Goal: Information Seeking & Learning: Check status

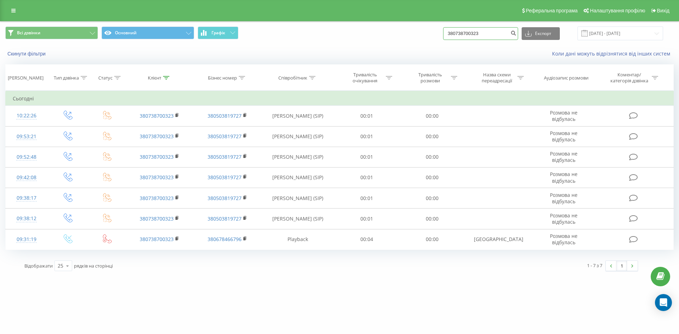
click at [431, 33] on div "Всі дзвінки Основний Графік 380738700323 Експорт .csv .xls .xlsx 19.05.2025 - 1…" at bounding box center [339, 34] width 669 height 14
paste input "935979562"
type input "380935979562"
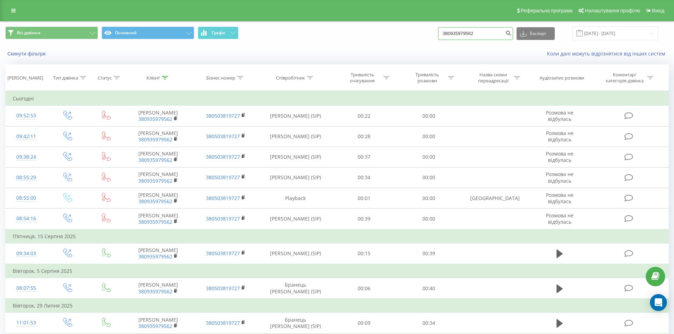
drag, startPoint x: 310, startPoint y: 7, endPoint x: 270, endPoint y: 2, distance: 40.0
paste input "671070026"
type input "380671070026"
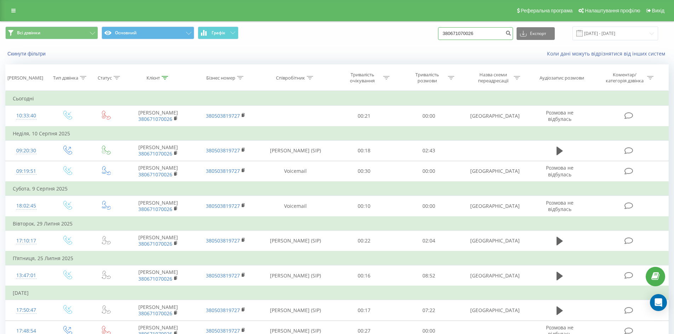
drag, startPoint x: 445, startPoint y: 29, endPoint x: 361, endPoint y: 29, distance: 83.5
click at [348, 25] on div "Всі дзвінки Основний Графік 380671070026 Експорт .csv .xls .xlsx 19.05.2025 - 1…" at bounding box center [336, 34] width 673 height 24
paste input "39620888"
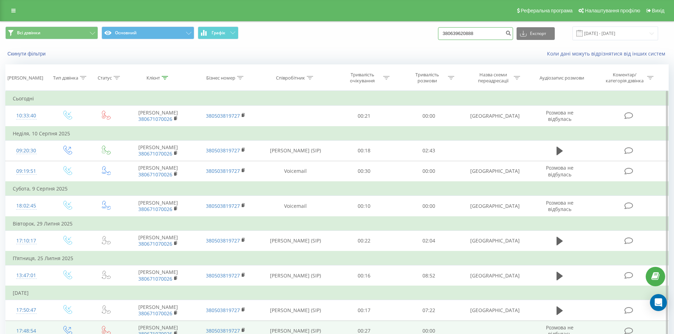
type input "380639620888"
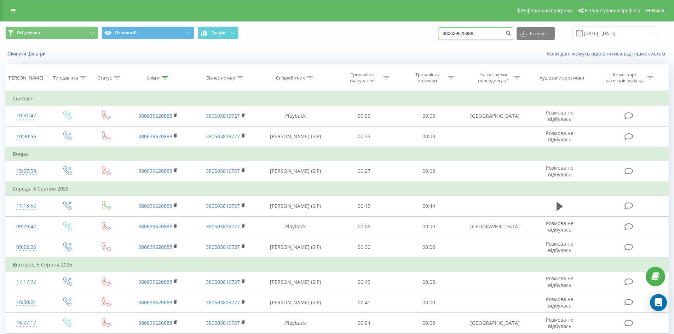
drag, startPoint x: 494, startPoint y: 39, endPoint x: 327, endPoint y: 21, distance: 168.0
click at [346, 31] on div "Всі дзвінки Основний Графік 380639620888 Експорт .csv .xls .xlsx [DATE] - [DATE]" at bounding box center [336, 34] width 663 height 14
paste input "63578123"
type input "380663578123"
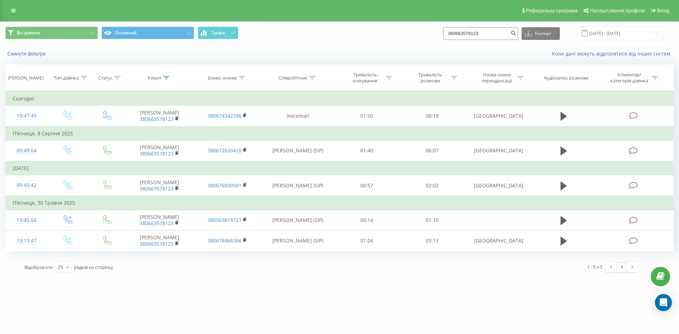
drag, startPoint x: 488, startPoint y: 35, endPoint x: 406, endPoint y: 30, distance: 82.3
click at [410, 31] on div "Всі дзвінки Основний Графік 380663578123 Експорт .csv .xls .xlsx 19.05.2025 - 1…" at bounding box center [339, 34] width 669 height 14
paste input "935979562"
type input "380935979562"
